Goal: Find specific page/section: Find specific page/section

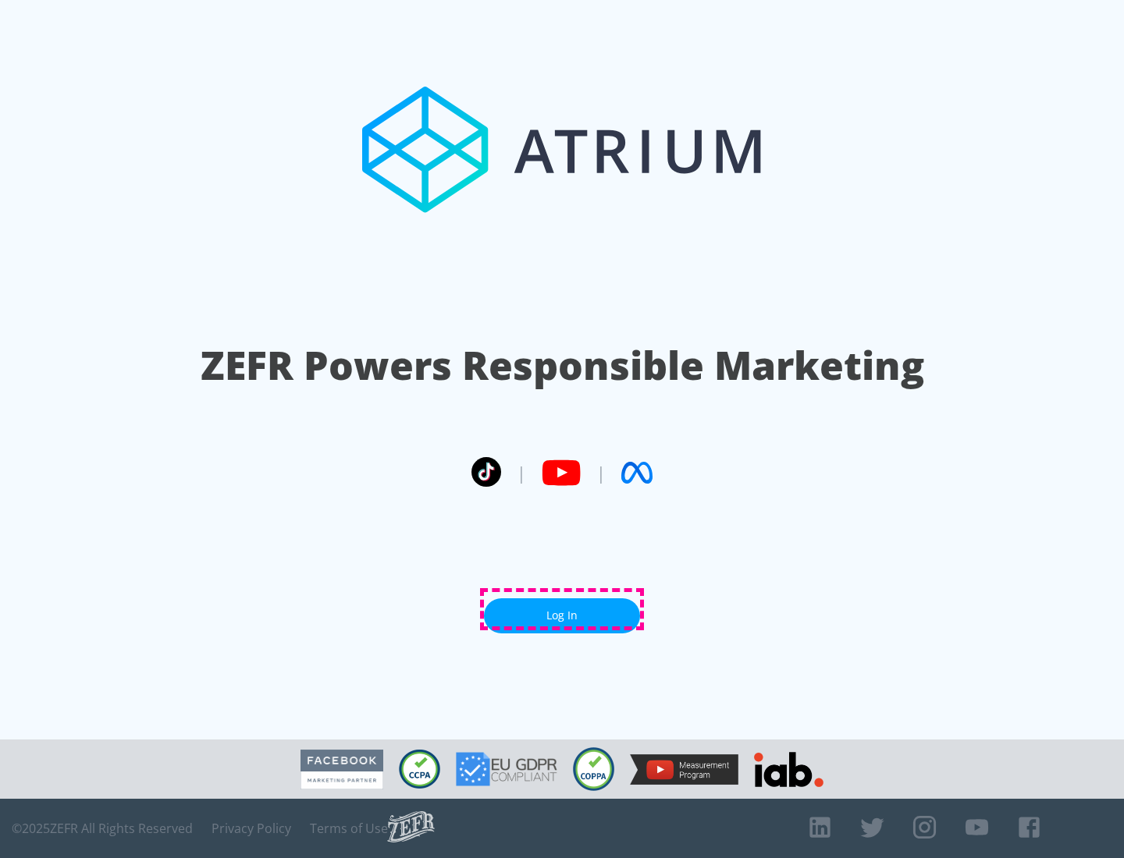
click at [562, 609] on link "Log In" at bounding box center [562, 615] width 156 height 35
